Goal: Information Seeking & Learning: Learn about a topic

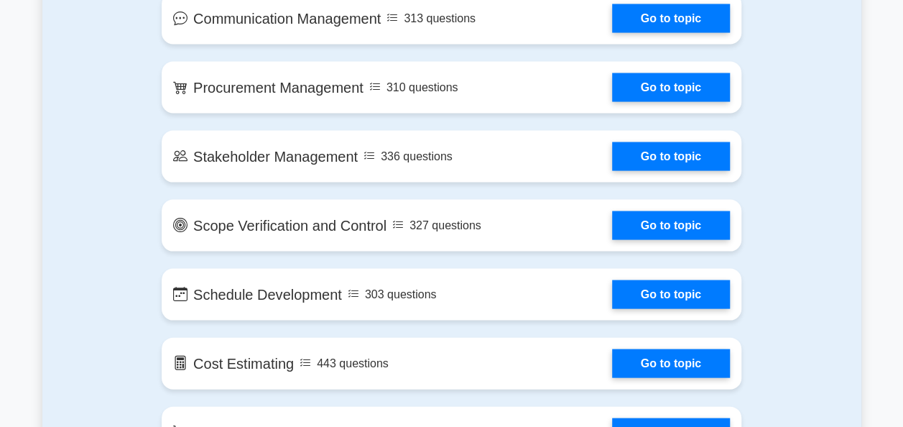
scroll to position [1365, 0]
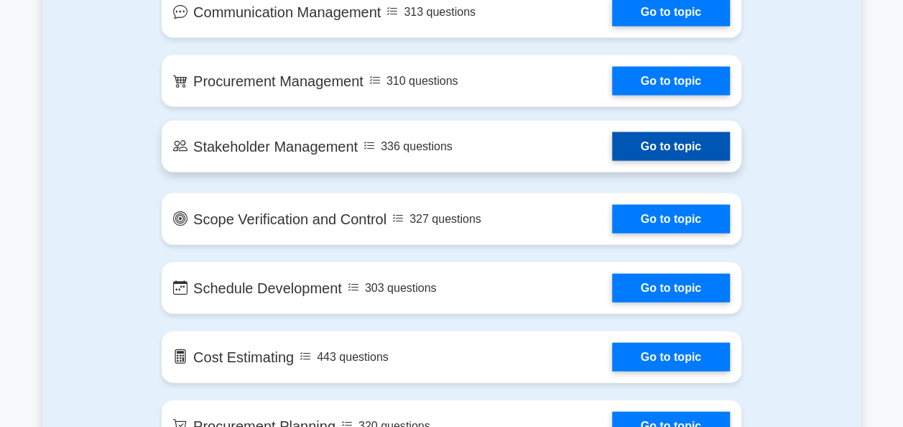
click at [678, 138] on link "Go to topic" at bounding box center [671, 146] width 118 height 29
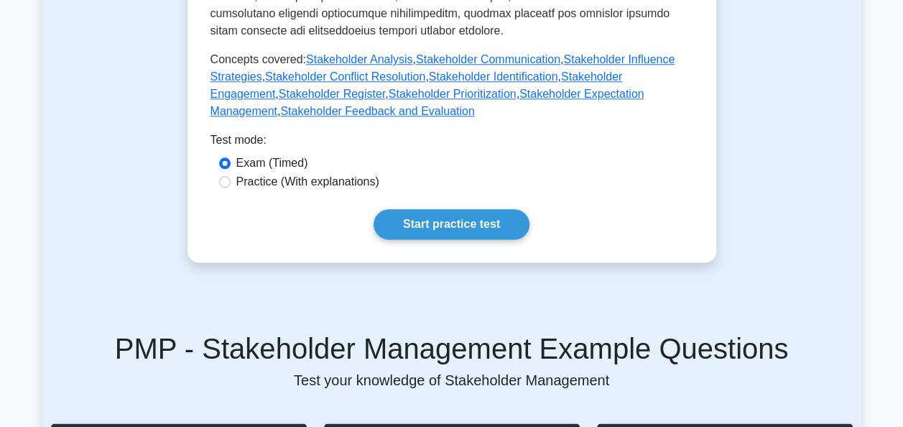
scroll to position [790, 0]
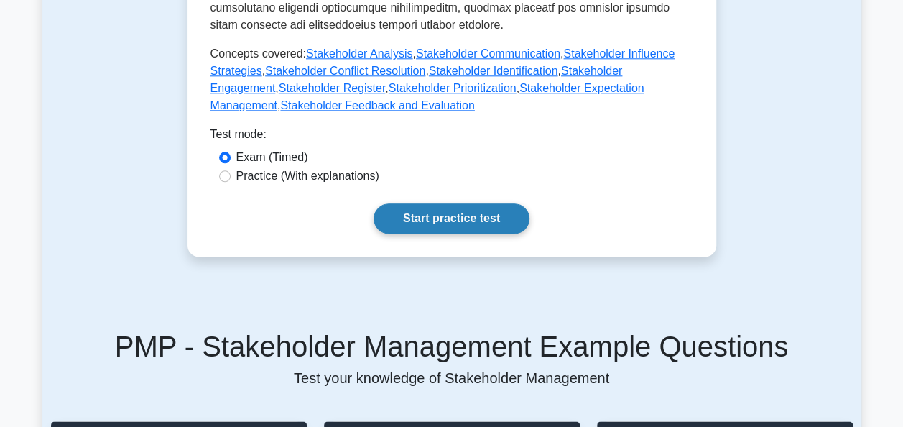
click at [425, 203] on link "Start practice test" at bounding box center [451, 218] width 156 height 30
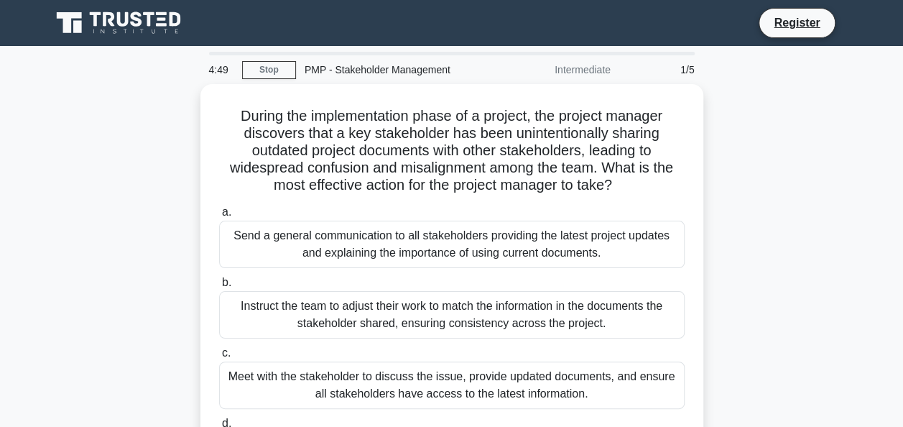
scroll to position [72, 0]
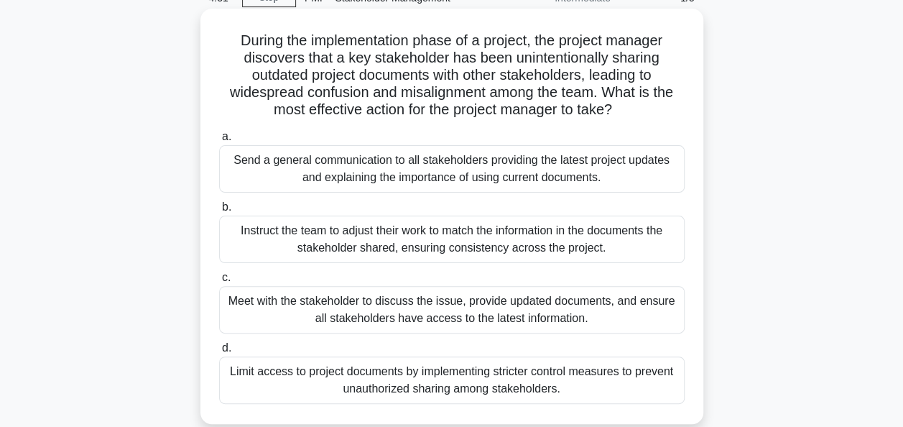
click at [447, 315] on div "Meet with the stakeholder to discuss the issue, provide updated documents, and …" at bounding box center [451, 309] width 465 height 47
click at [219, 282] on input "c. Meet with the stakeholder to discuss the issue, provide updated documents, a…" at bounding box center [219, 277] width 0 height 9
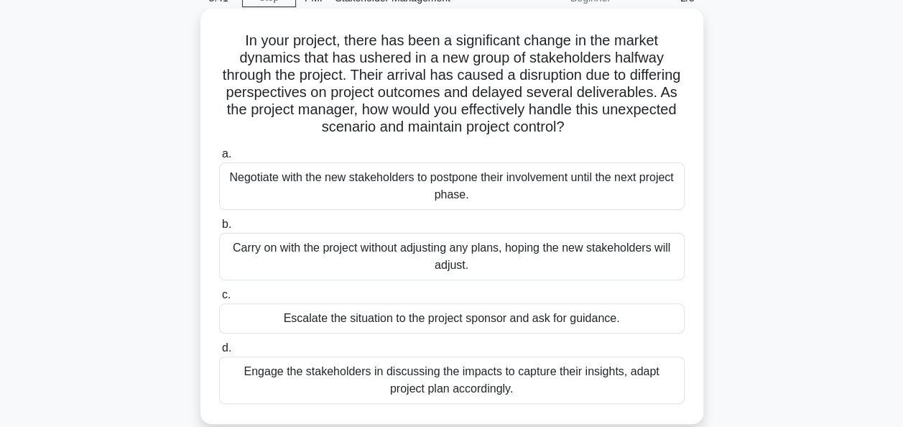
click at [638, 322] on div "Escalate the situation to the project sponsor and ask for guidance." at bounding box center [451, 318] width 465 height 30
click at [219, 299] on input "c. Escalate the situation to the project sponsor and ask for guidance." at bounding box center [219, 294] width 0 height 9
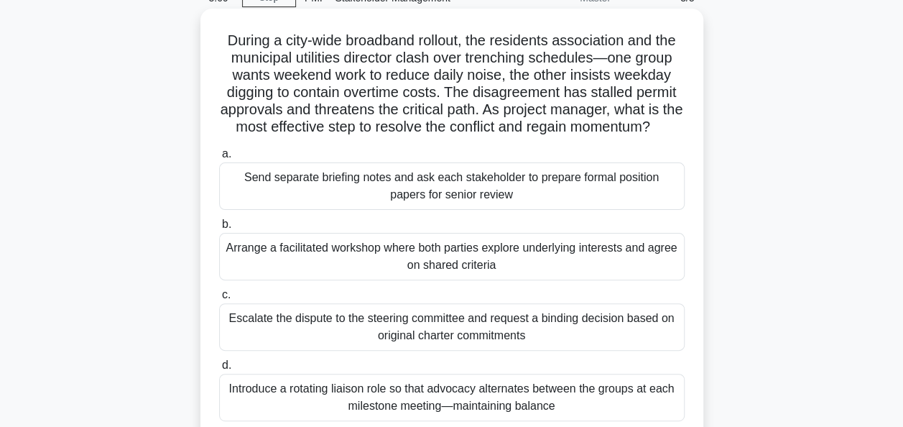
scroll to position [144, 0]
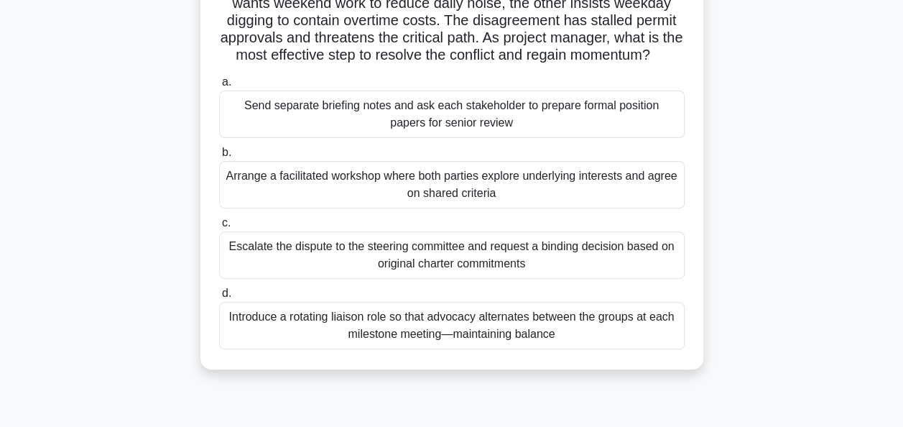
click at [639, 190] on div "Arrange a facilitated workshop where both parties explore underlying interests …" at bounding box center [451, 184] width 465 height 47
click at [219, 157] on input "b. Arrange a facilitated workshop where both parties explore underlying interes…" at bounding box center [219, 152] width 0 height 9
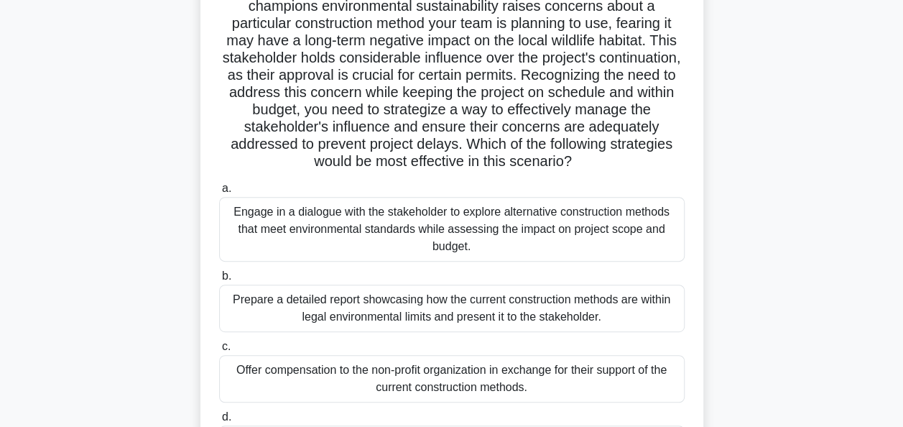
scroll to position [215, 0]
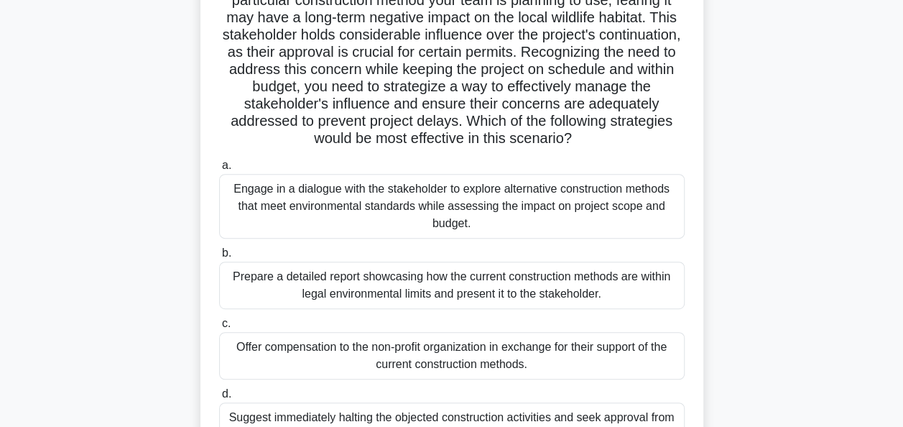
click at [590, 276] on div "Prepare a detailed report showcasing how the current construction methods are w…" at bounding box center [451, 284] width 465 height 47
click at [219, 258] on input "b. Prepare a detailed report showcasing how the current construction methods ar…" at bounding box center [219, 252] width 0 height 9
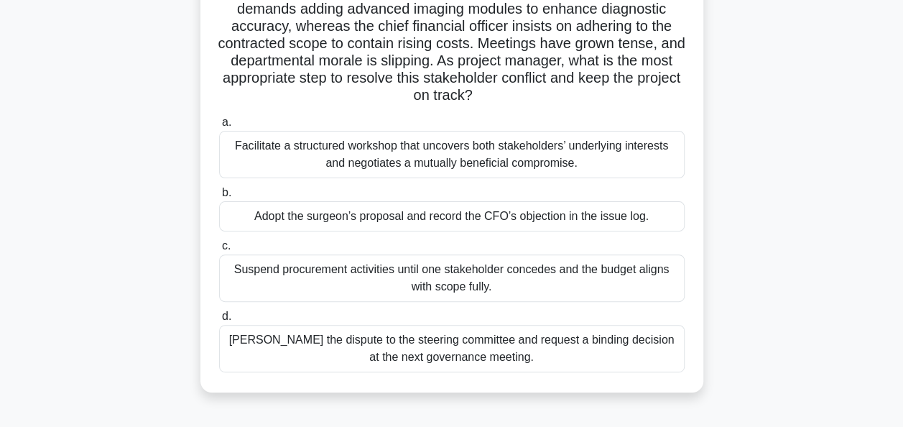
scroll to position [144, 0]
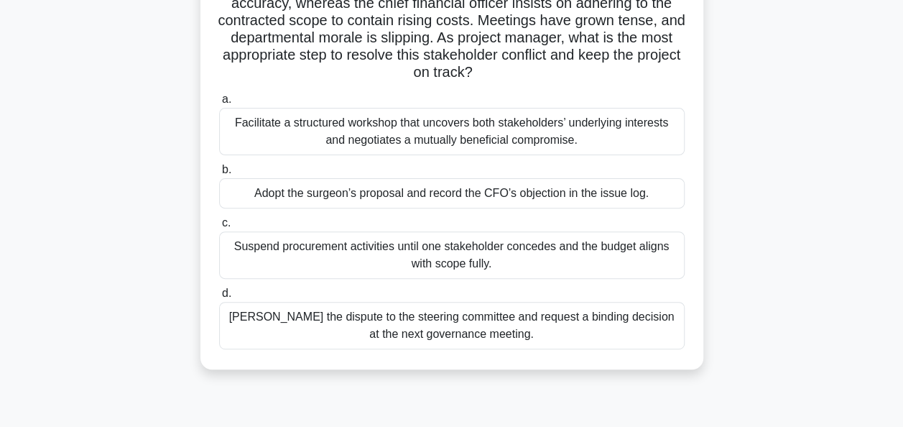
click at [465, 133] on div "Facilitate a structured workshop that uncovers both stakeholders’ underlying in…" at bounding box center [451, 131] width 465 height 47
click at [219, 104] on input "a. Facilitate a structured workshop that uncovers both stakeholders’ underlying…" at bounding box center [219, 99] width 0 height 9
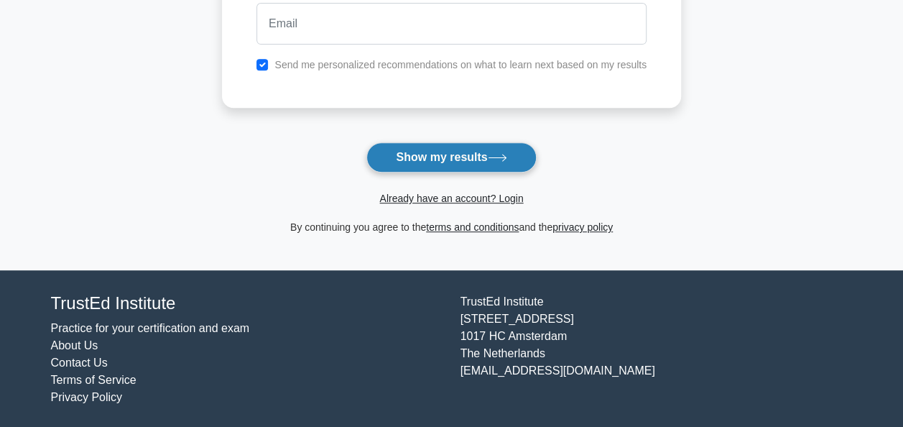
click at [425, 159] on button "Show my results" at bounding box center [450, 157] width 169 height 30
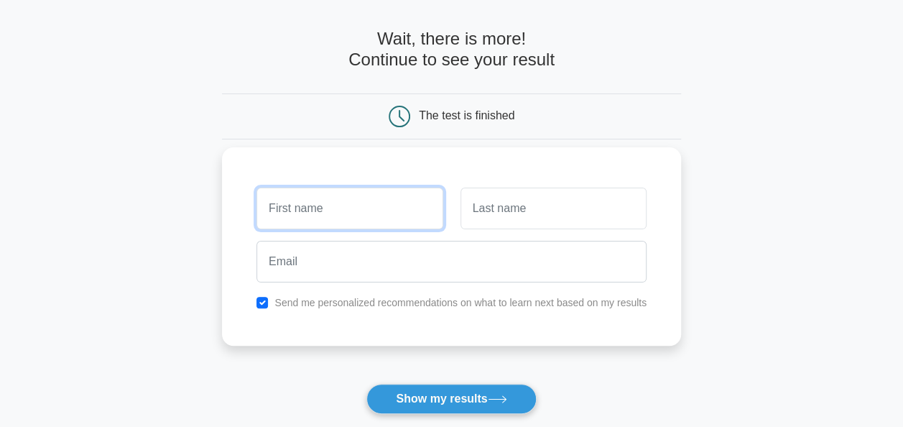
scroll to position [50, 0]
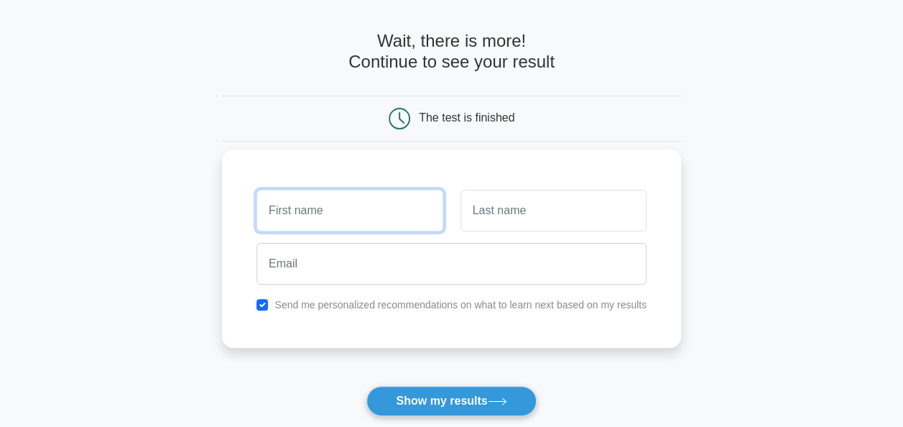
click at [409, 200] on input "text" at bounding box center [349, 211] width 186 height 42
type input "Sameer"
type input "Baajun"
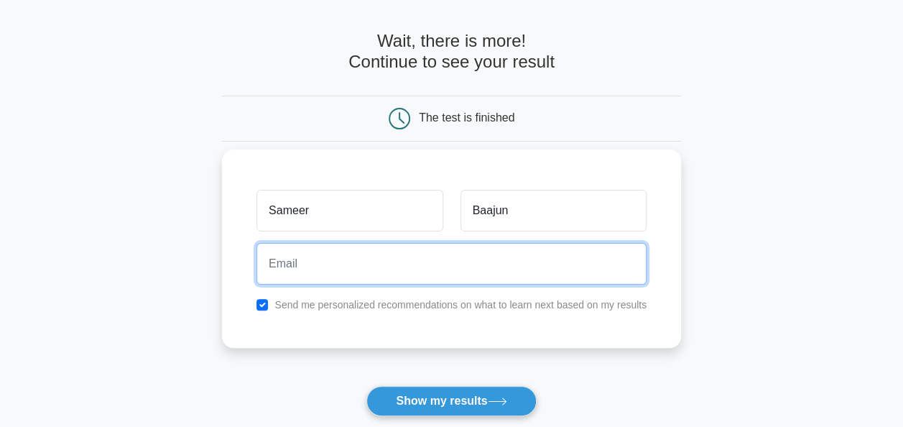
type input "sameer.baajun@soprasteria.com"
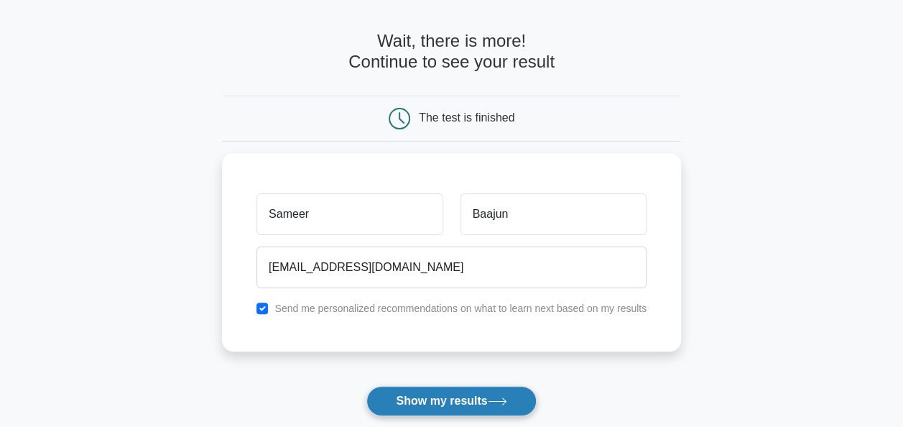
click at [462, 389] on button "Show my results" at bounding box center [450, 401] width 169 height 30
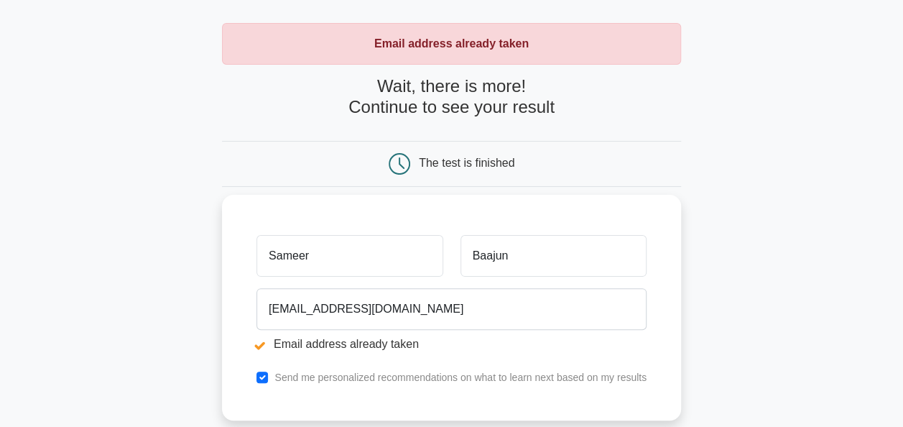
scroll to position [72, 0]
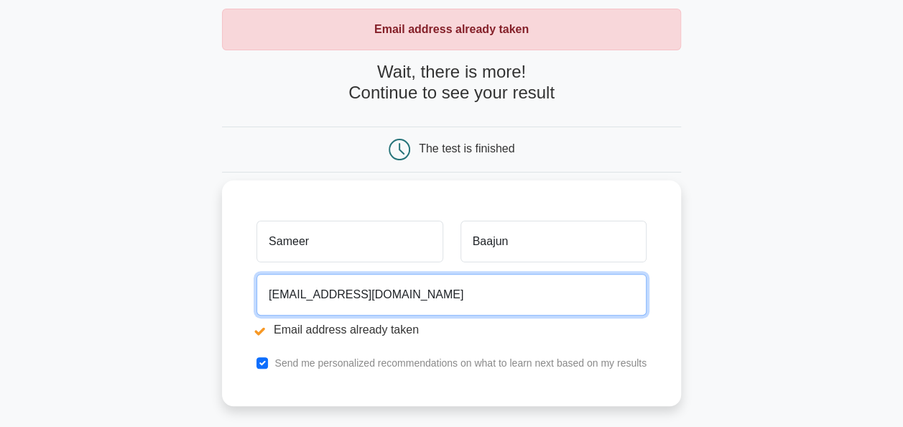
drag, startPoint x: 458, startPoint y: 286, endPoint x: 306, endPoint y: 293, distance: 152.4
click at [306, 293] on input "[EMAIL_ADDRESS][DOMAIN_NAME]" at bounding box center [451, 295] width 390 height 42
type input "[EMAIL_ADDRESS][DOMAIN_NAME]"
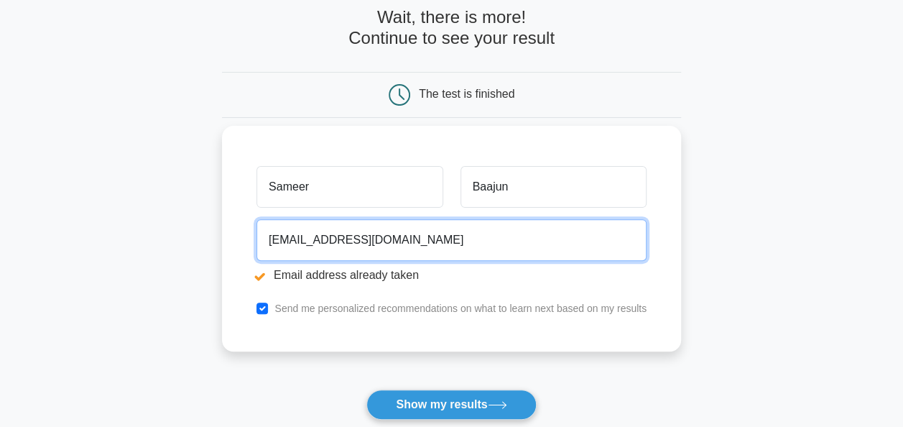
scroll to position [373, 0]
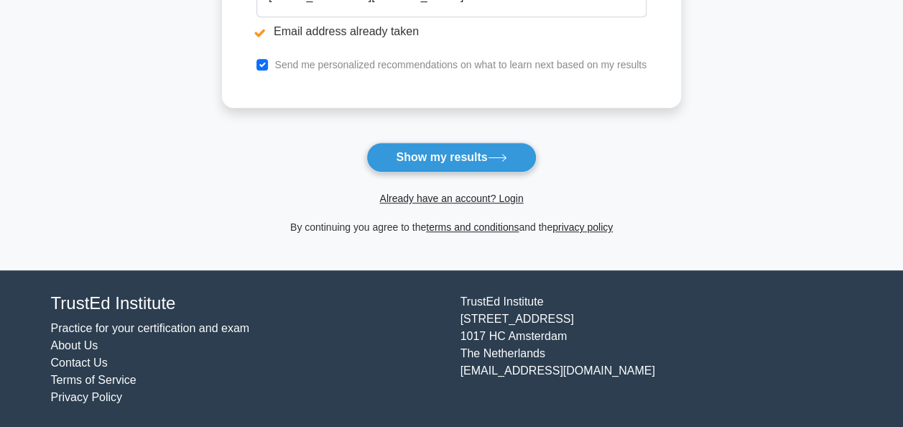
click at [463, 155] on button "Show my results" at bounding box center [450, 157] width 169 height 30
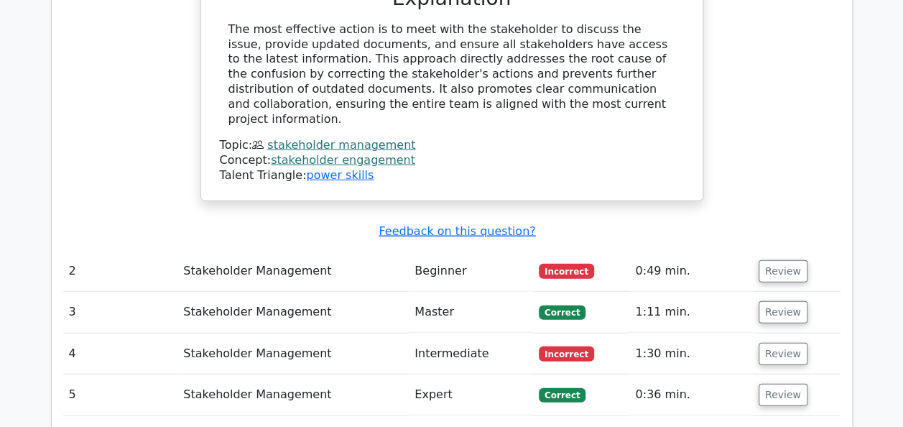
scroll to position [1652, 0]
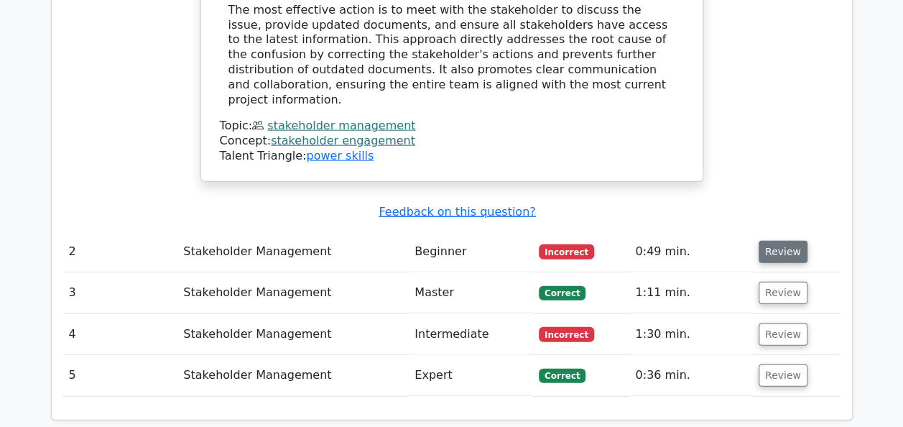
click at [775, 241] on button "Review" at bounding box center [782, 252] width 49 height 22
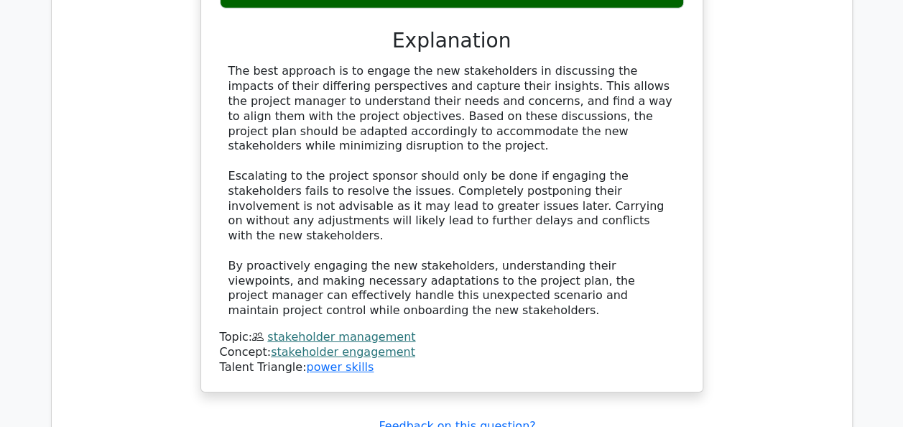
scroll to position [2442, 0]
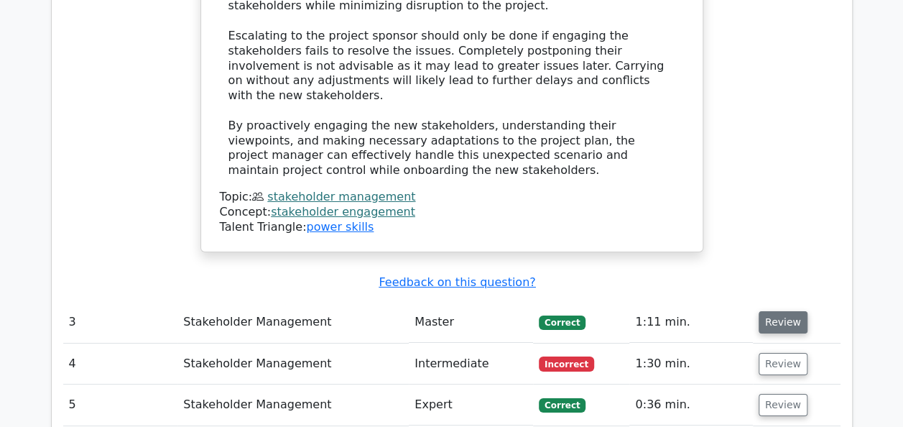
click at [791, 311] on button "Review" at bounding box center [782, 322] width 49 height 22
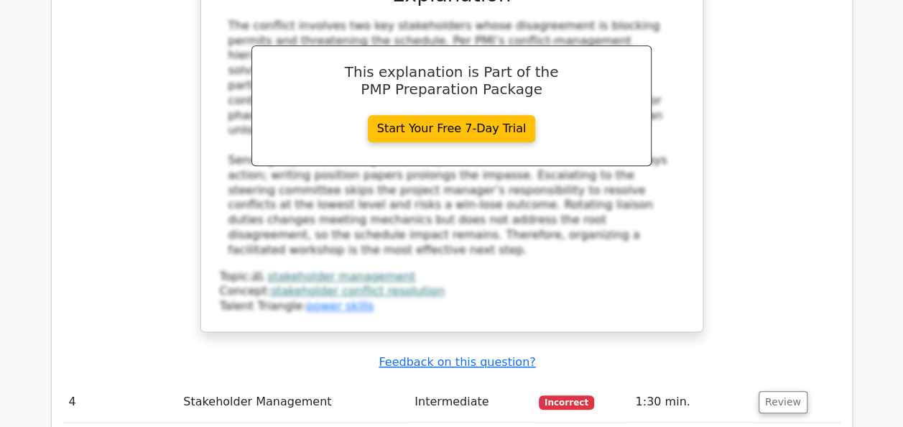
scroll to position [3304, 0]
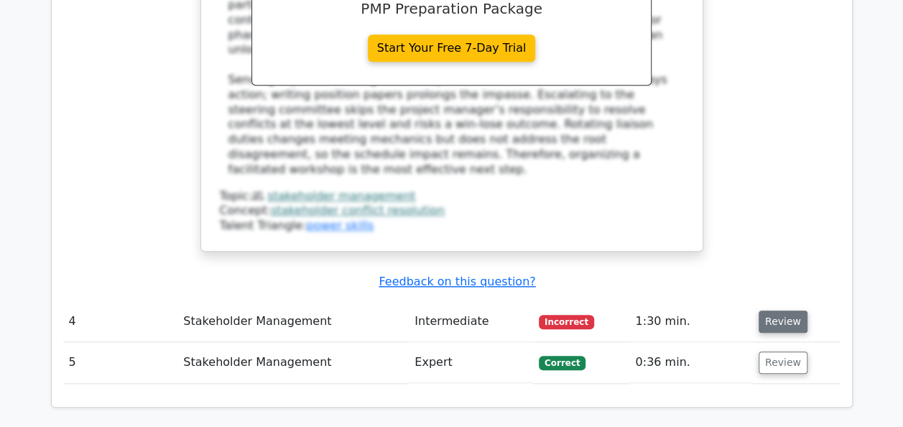
click at [776, 310] on button "Review" at bounding box center [782, 321] width 49 height 22
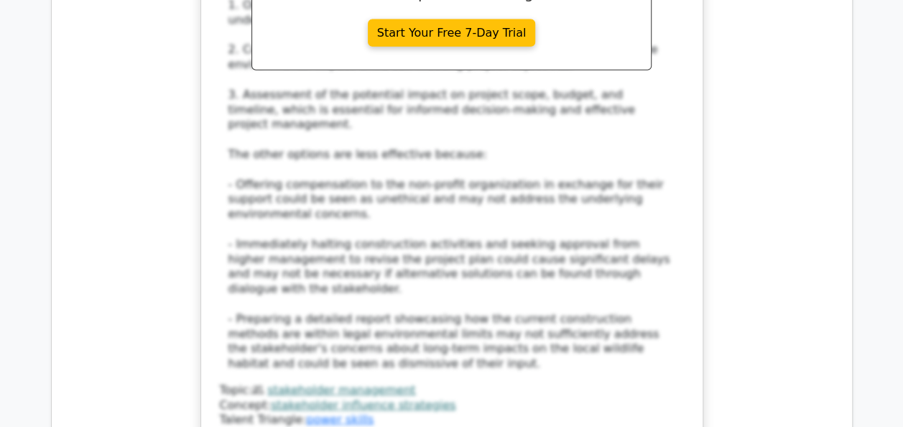
scroll to position [4381, 0]
